Goal: Task Accomplishment & Management: Use online tool/utility

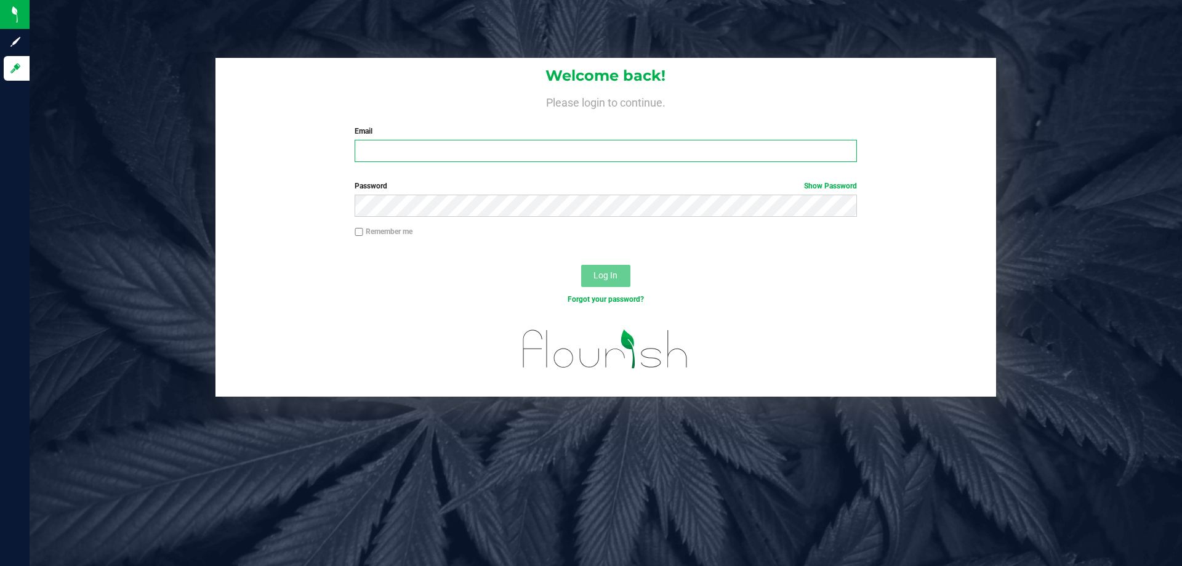
click at [396, 152] on input "Email" at bounding box center [606, 151] width 502 height 22
type input "[EMAIL_ADDRESS][DOMAIN_NAME]"
click at [581, 265] on button "Log In" at bounding box center [605, 276] width 49 height 22
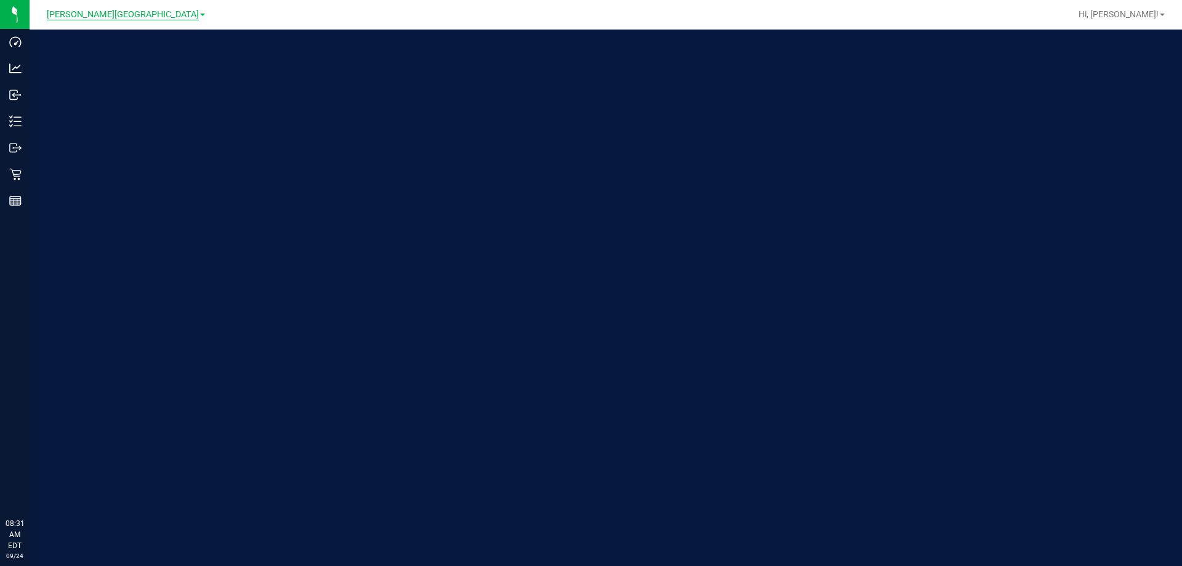
click at [113, 15] on span "[PERSON_NAME][GEOGRAPHIC_DATA]" at bounding box center [123, 14] width 152 height 11
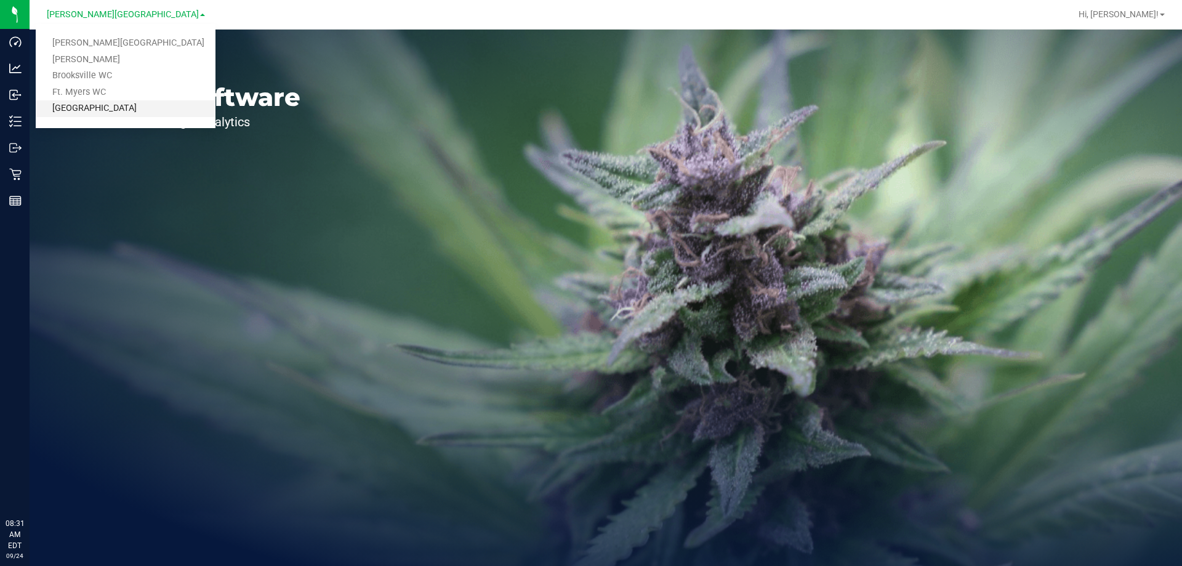
click at [100, 109] on link "[GEOGRAPHIC_DATA]" at bounding box center [126, 108] width 180 height 17
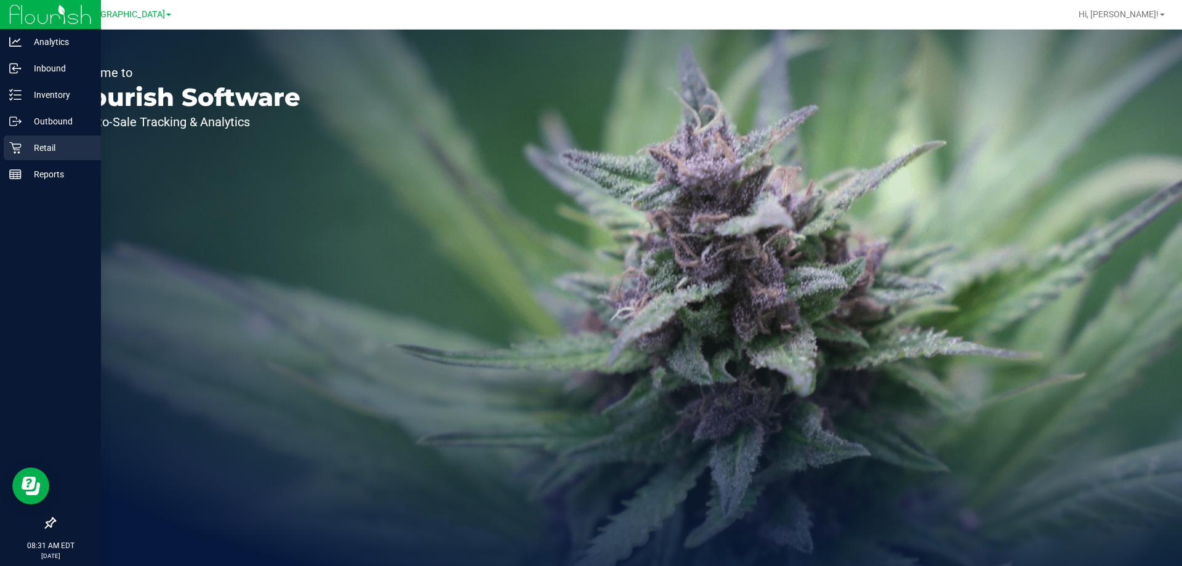
click at [20, 143] on icon at bounding box center [15, 148] width 12 height 12
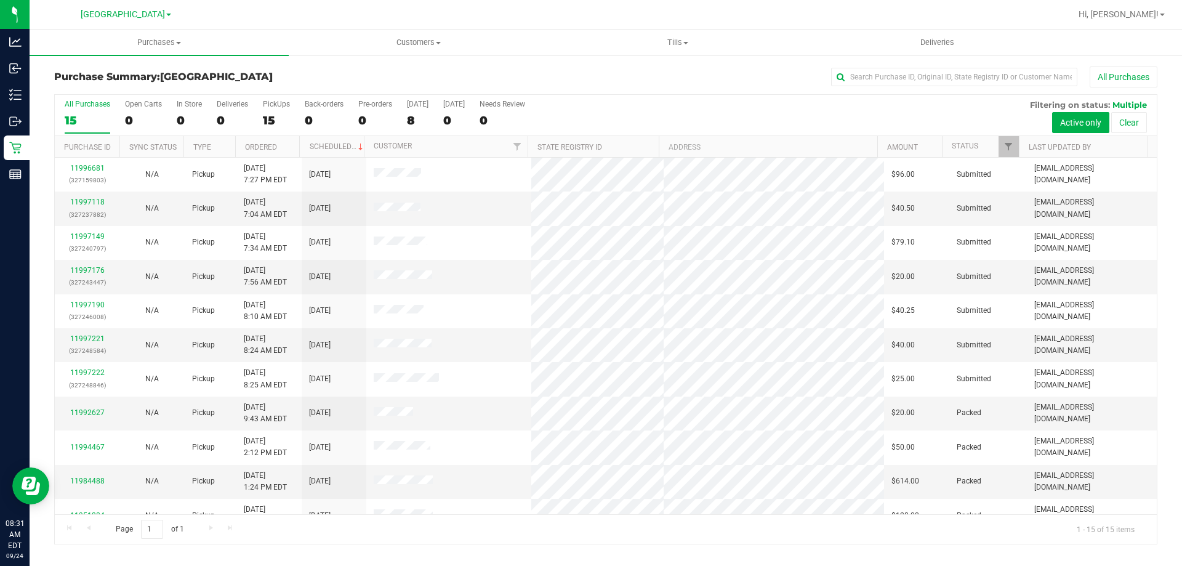
click at [476, 12] on div at bounding box center [645, 14] width 850 height 24
click at [677, 41] on span "Tills" at bounding box center [677, 42] width 258 height 11
click at [617, 73] on span "Manage tills" at bounding box center [589, 74] width 83 height 10
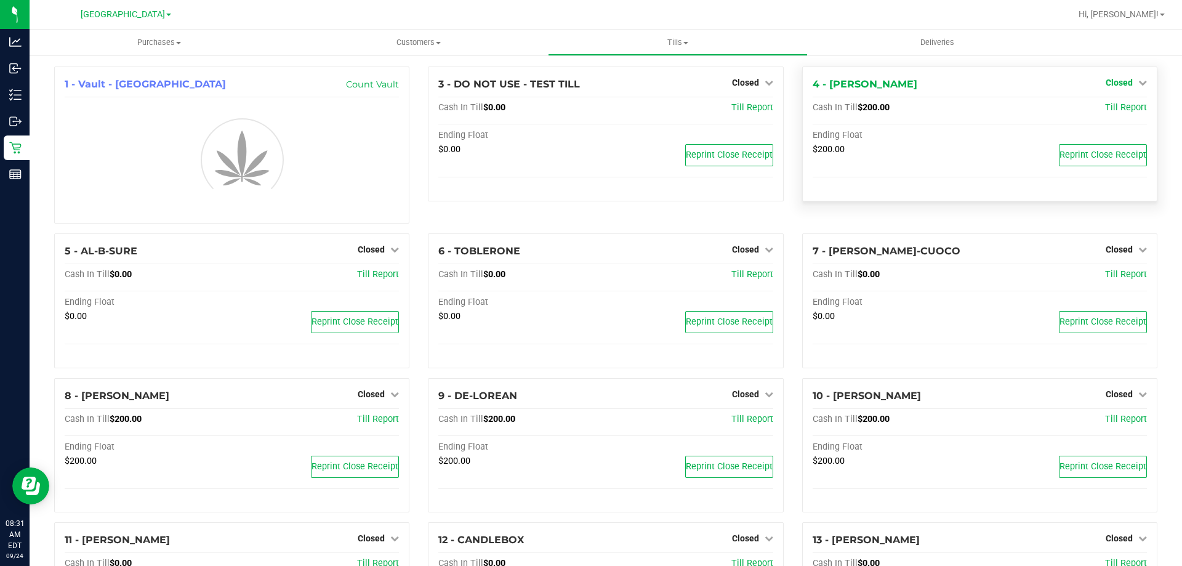
click at [1123, 82] on link "Closed" at bounding box center [1126, 83] width 41 height 10
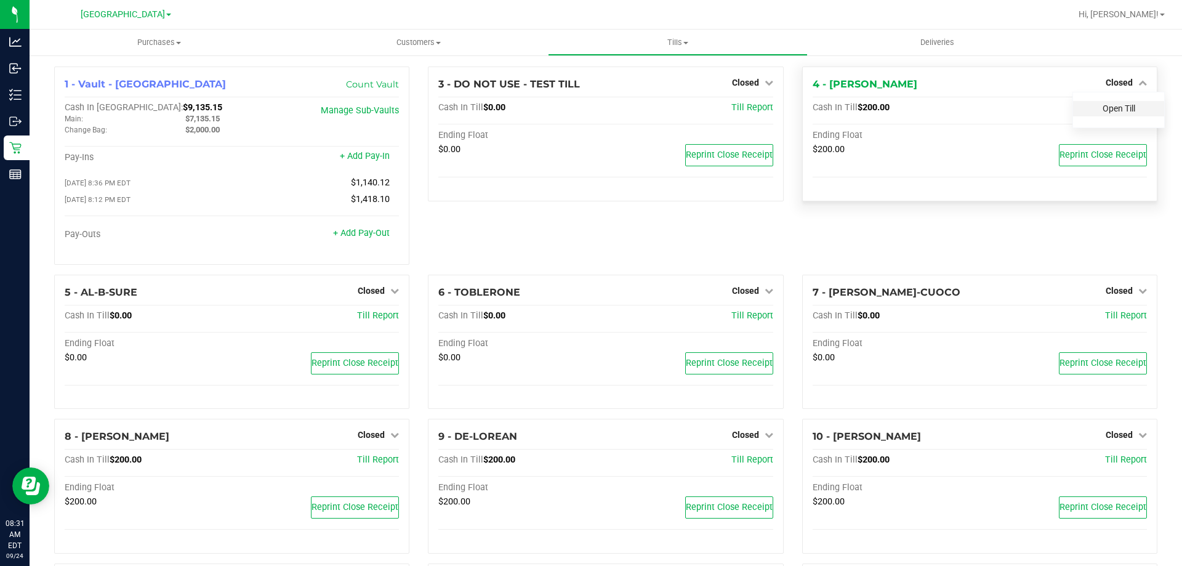
click at [1112, 108] on link "Open Till" at bounding box center [1118, 108] width 33 height 10
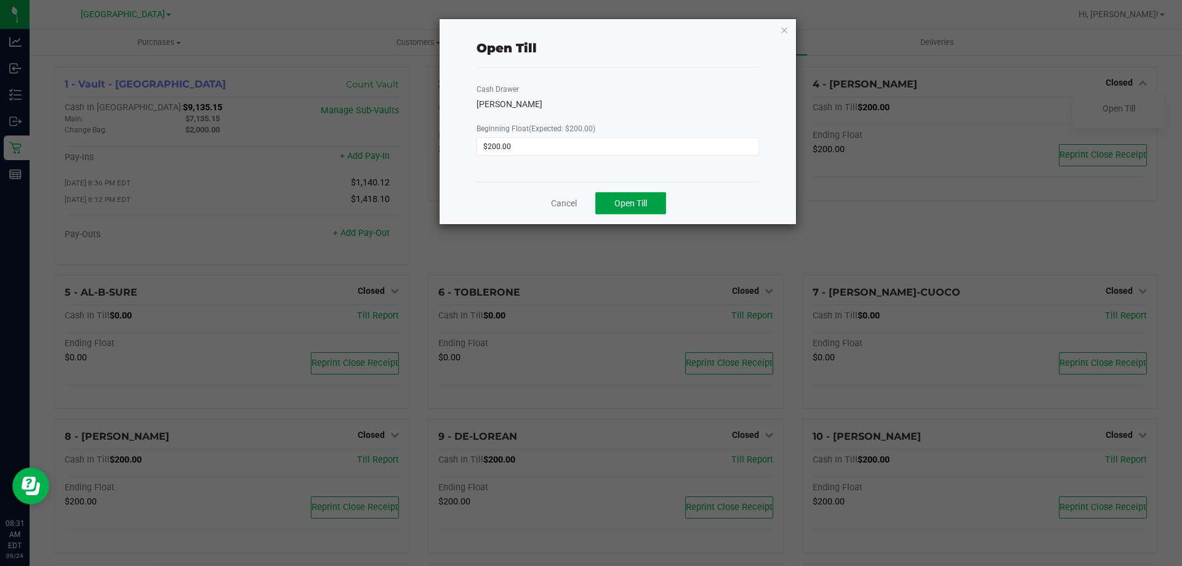
click at [646, 204] on span "Open Till" at bounding box center [630, 203] width 33 height 10
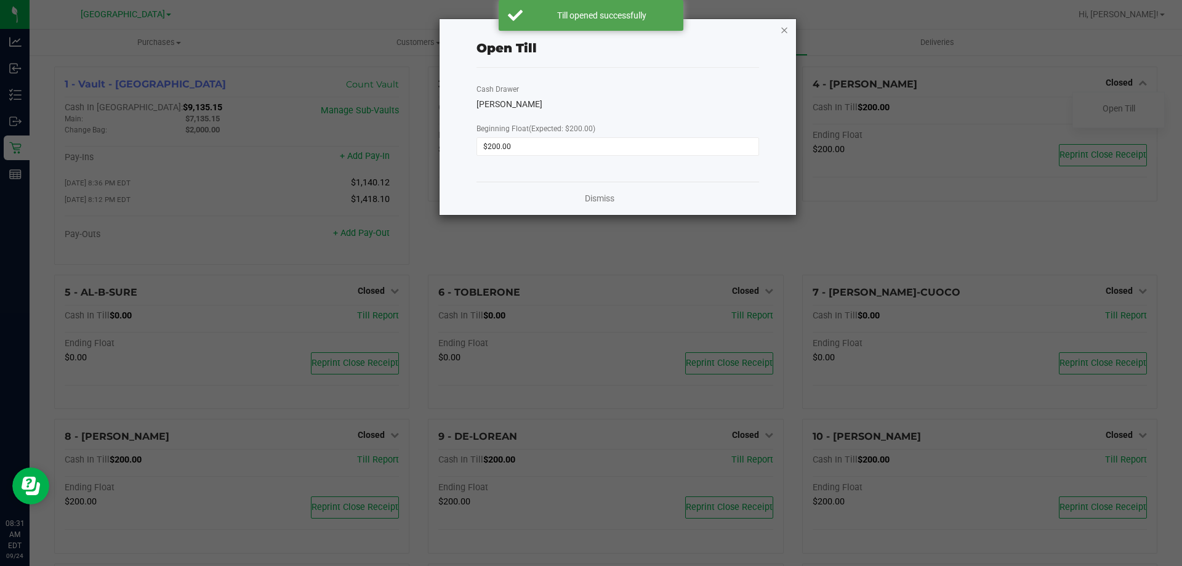
click at [784, 31] on icon "button" at bounding box center [784, 29] width 9 height 15
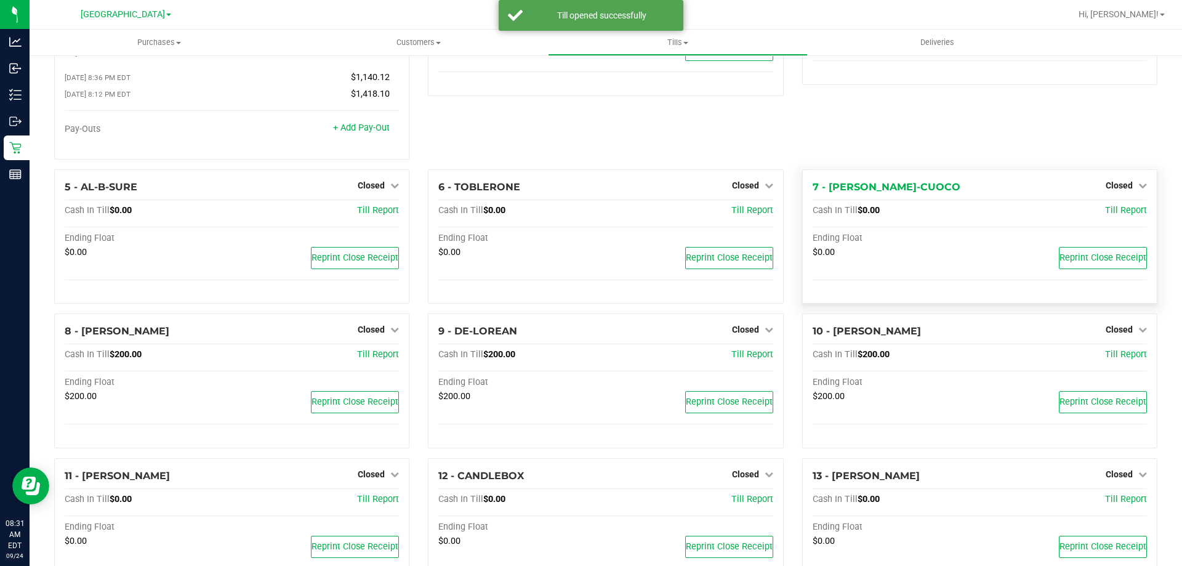
scroll to position [123, 0]
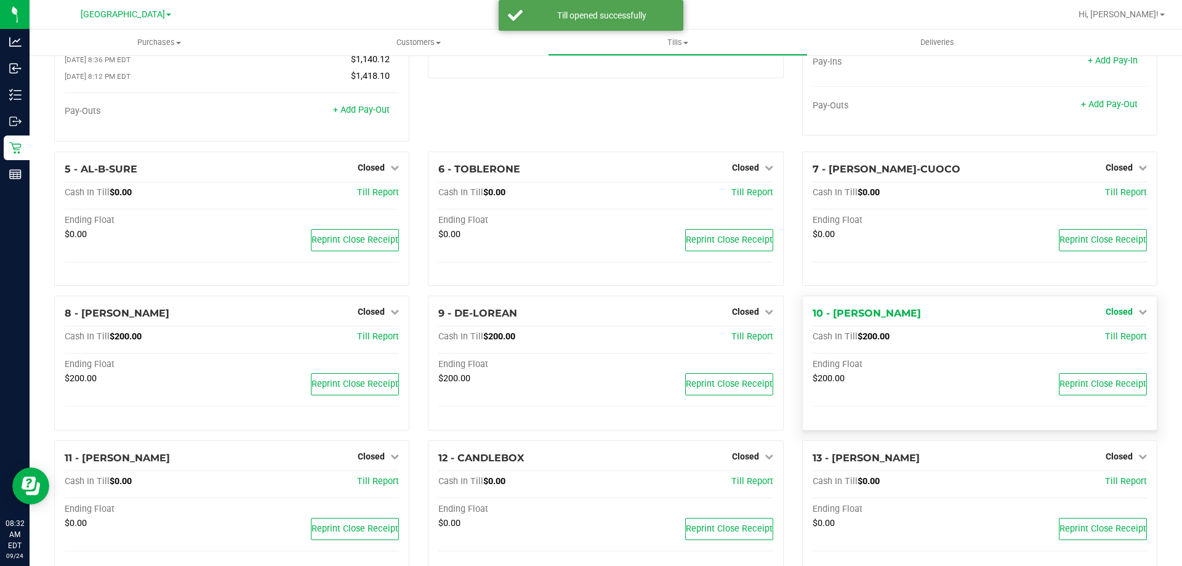
click at [1107, 315] on span "Closed" at bounding box center [1119, 312] width 27 height 10
click at [1106, 340] on link "Open Till" at bounding box center [1118, 337] width 33 height 10
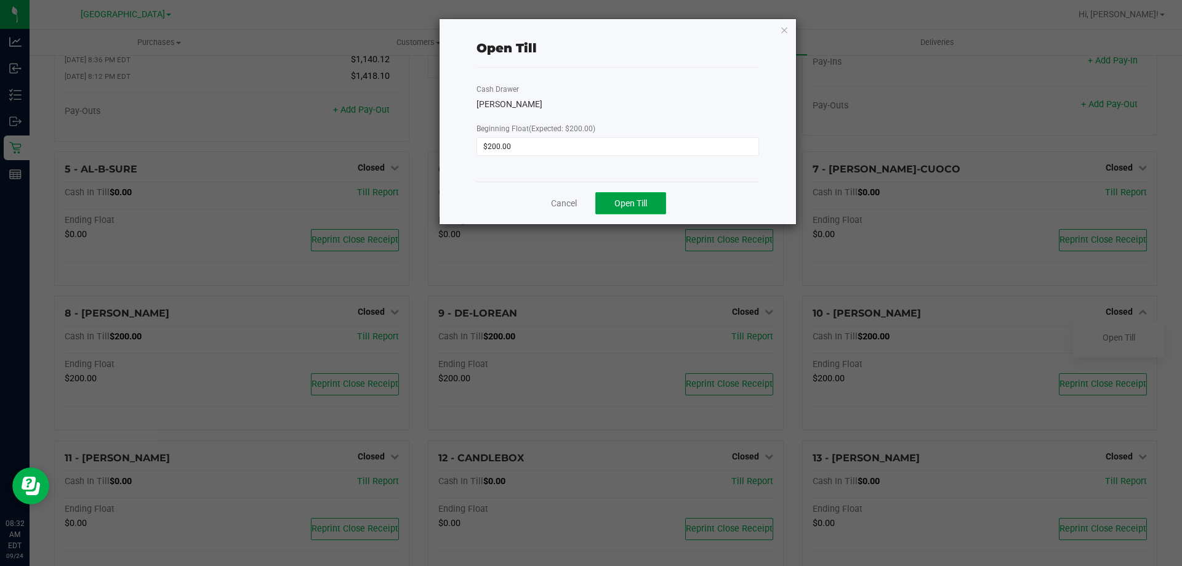
click at [644, 203] on span "Open Till" at bounding box center [630, 203] width 33 height 10
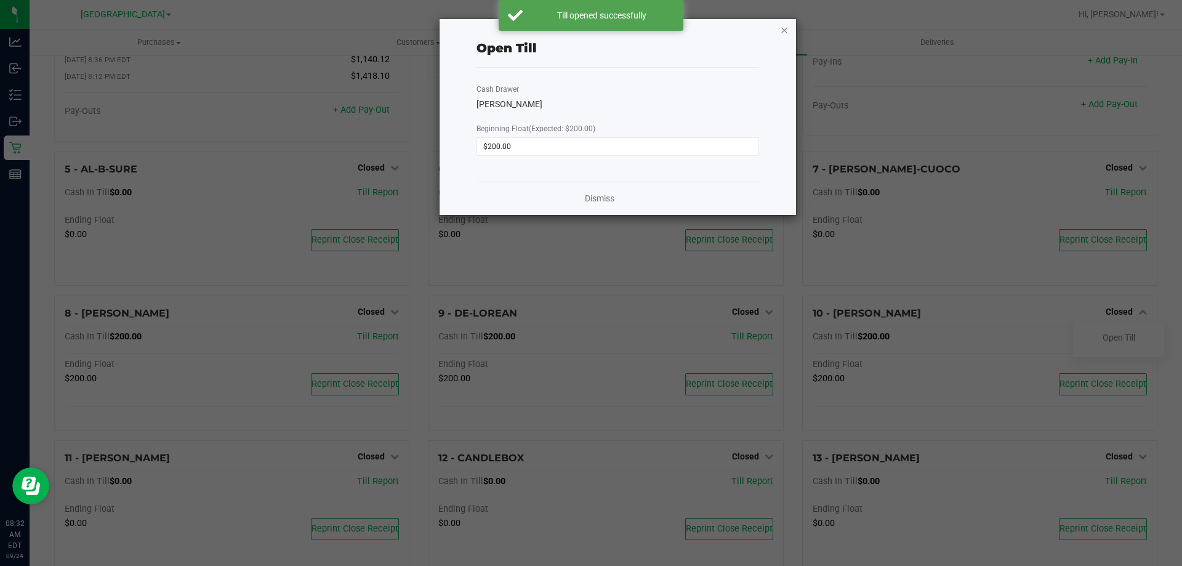
click at [785, 28] on icon "button" at bounding box center [784, 29] width 9 height 15
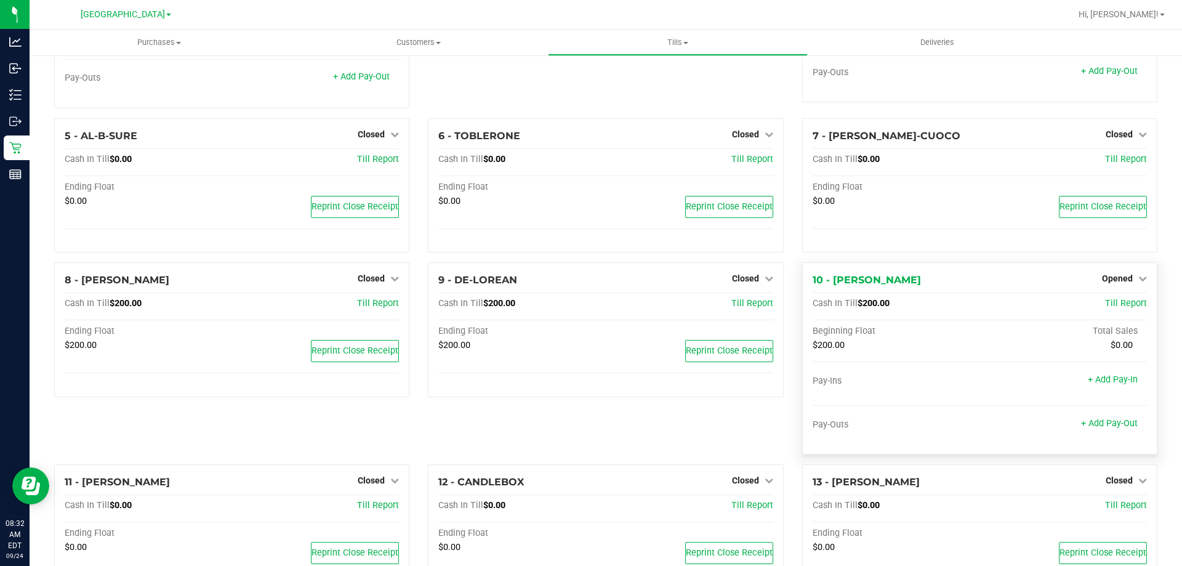
scroll to position [0, 0]
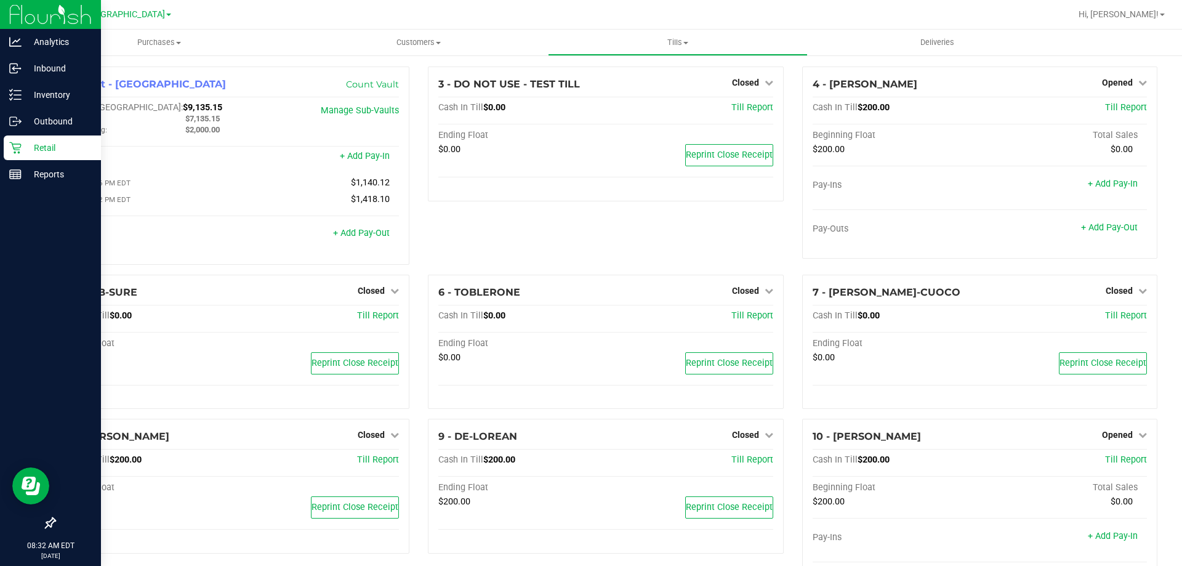
click at [16, 148] on icon at bounding box center [15, 148] width 12 height 12
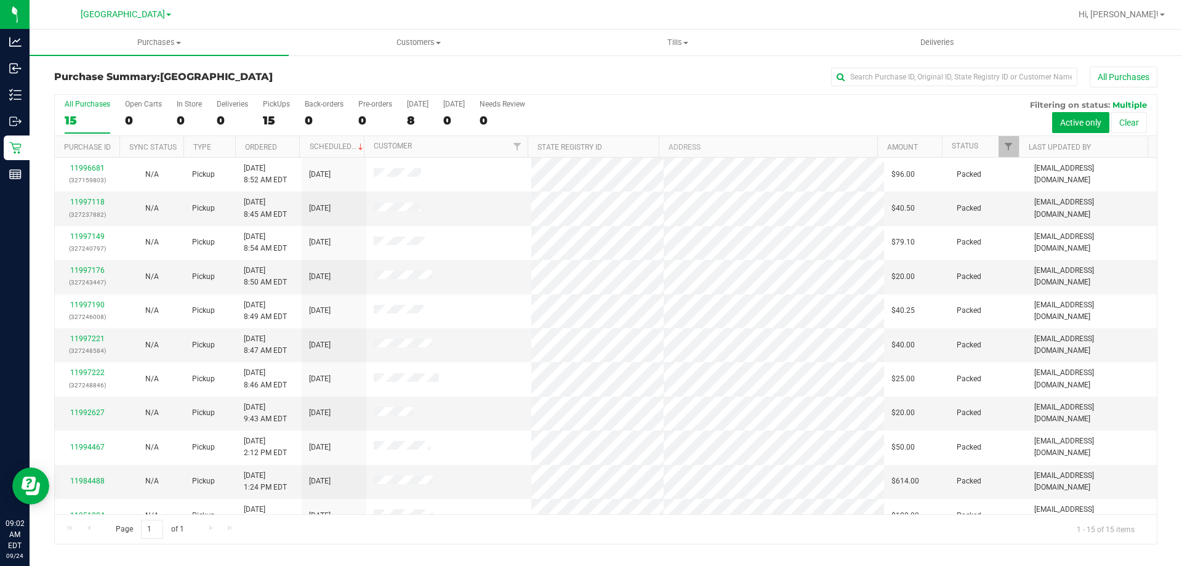
click at [625, 62] on div "Purchase Summary: [GEOGRAPHIC_DATA] All Purchases All Purchases 15 Open Carts 0…" at bounding box center [606, 305] width 1152 height 502
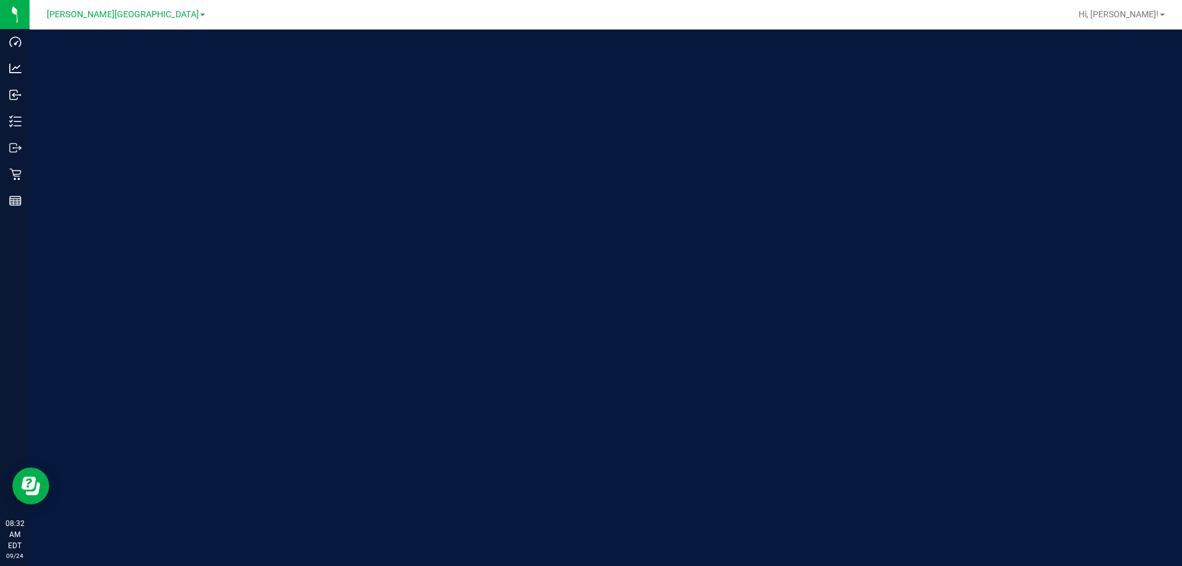
click at [134, 14] on span "[PERSON_NAME][GEOGRAPHIC_DATA]" at bounding box center [123, 14] width 152 height 10
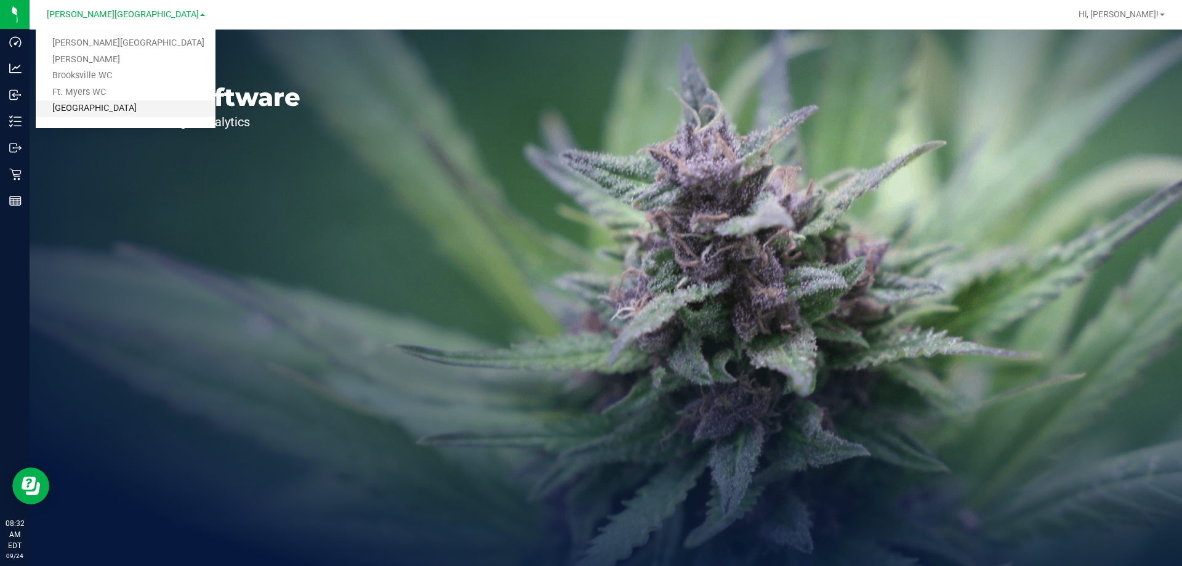
click at [110, 109] on link "[GEOGRAPHIC_DATA]" at bounding box center [126, 108] width 180 height 17
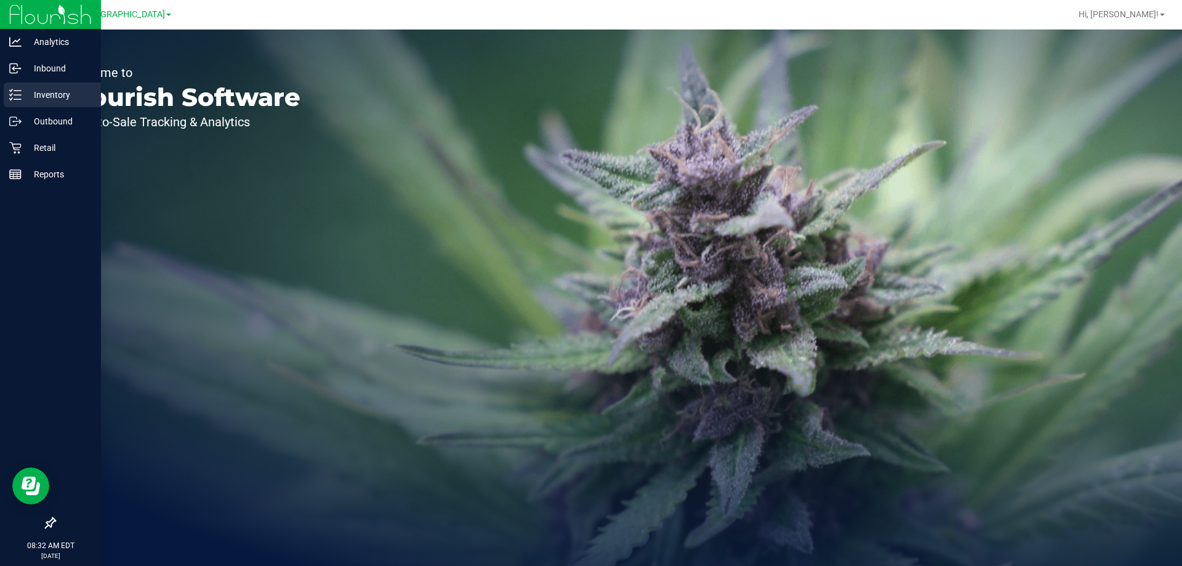
click at [25, 93] on p "Inventory" at bounding box center [59, 94] width 74 height 15
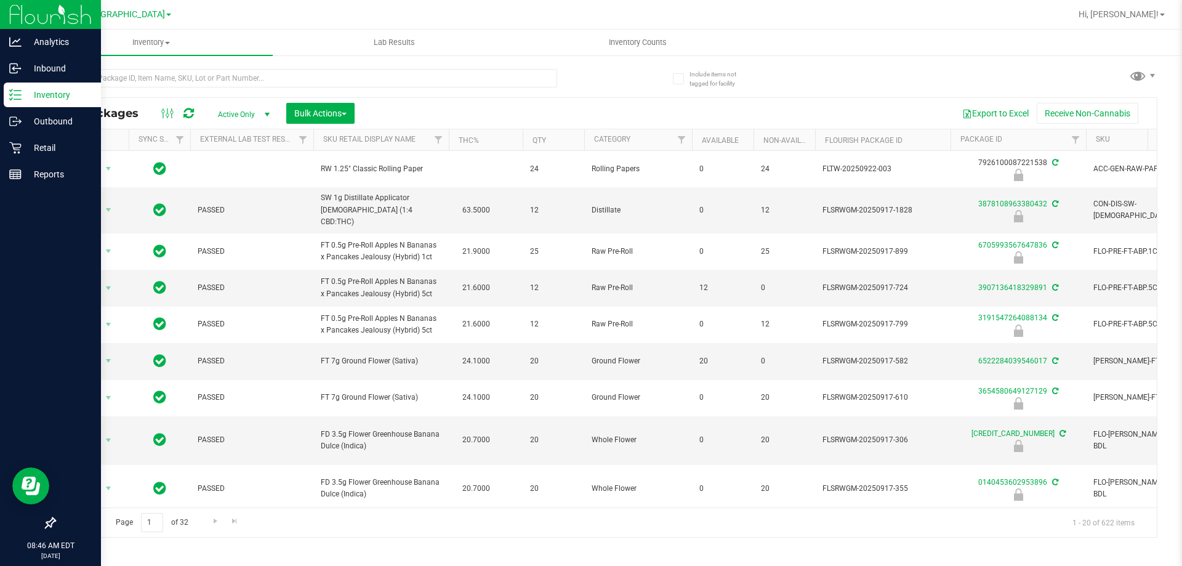
click at [54, 90] on p "Inventory" at bounding box center [59, 94] width 74 height 15
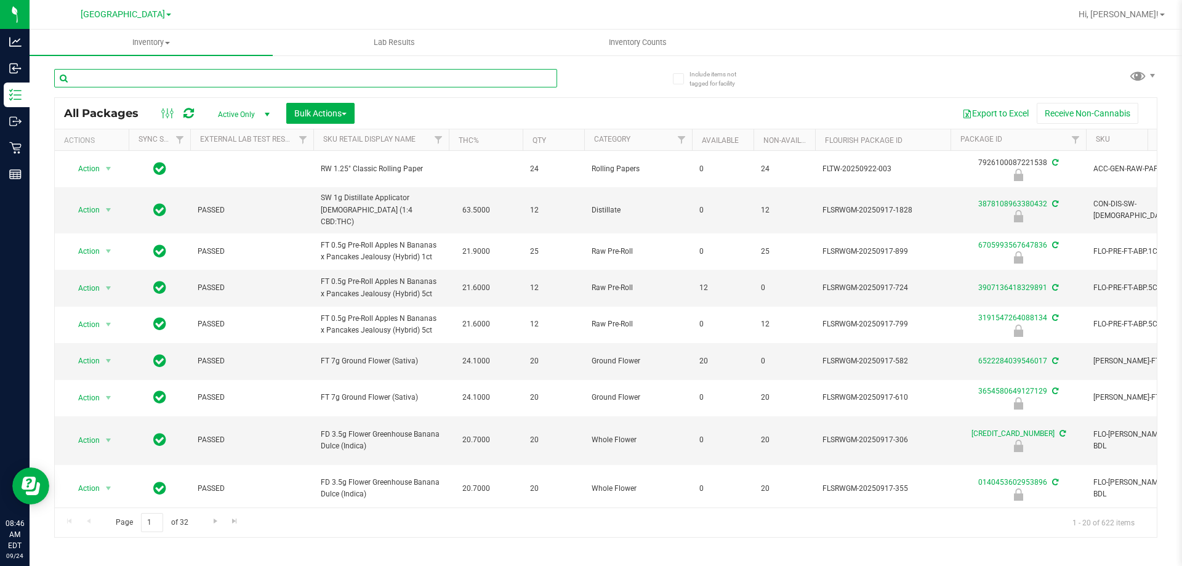
click at [93, 78] on input "text" at bounding box center [305, 78] width 503 height 18
type input "0480145044811013"
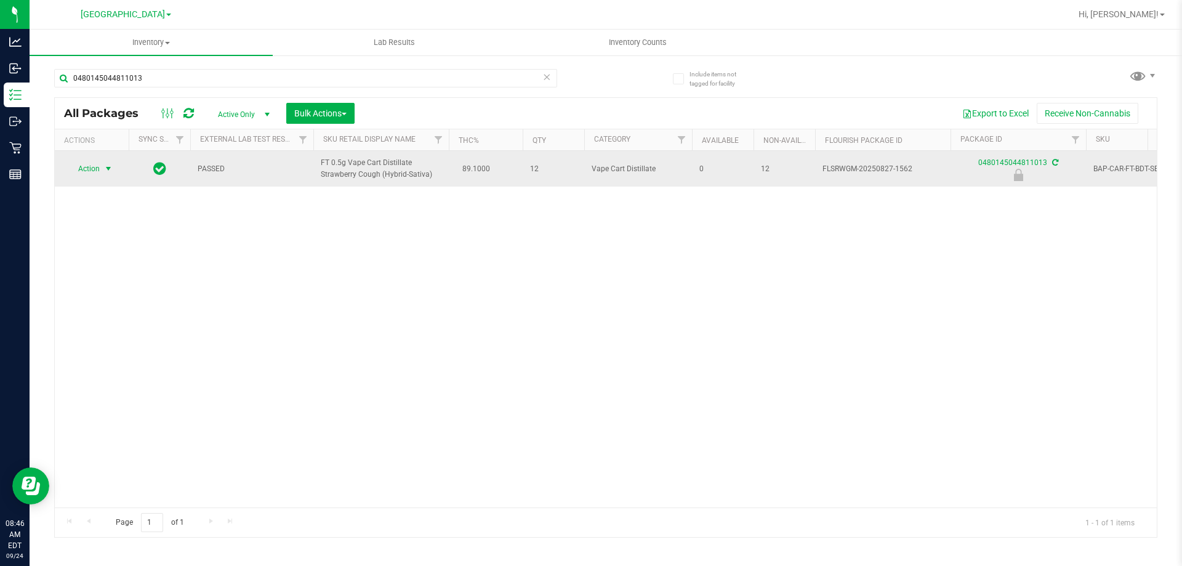
click at [111, 168] on span "select" at bounding box center [108, 169] width 10 height 10
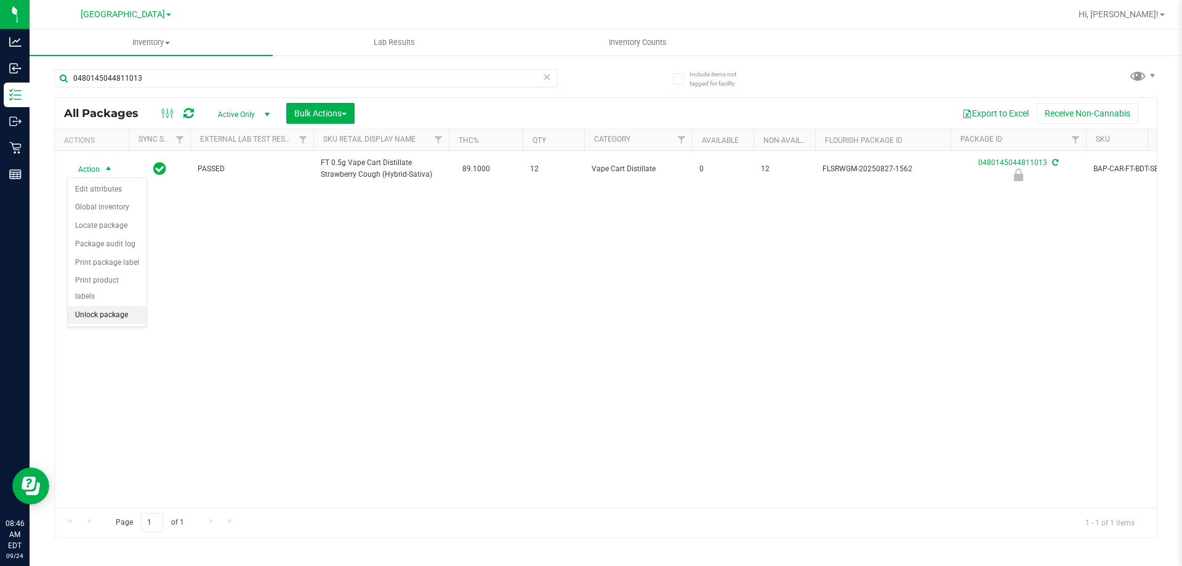
click at [116, 306] on li "Unlock package" at bounding box center [107, 315] width 79 height 18
